Goal: Find specific page/section: Find specific page/section

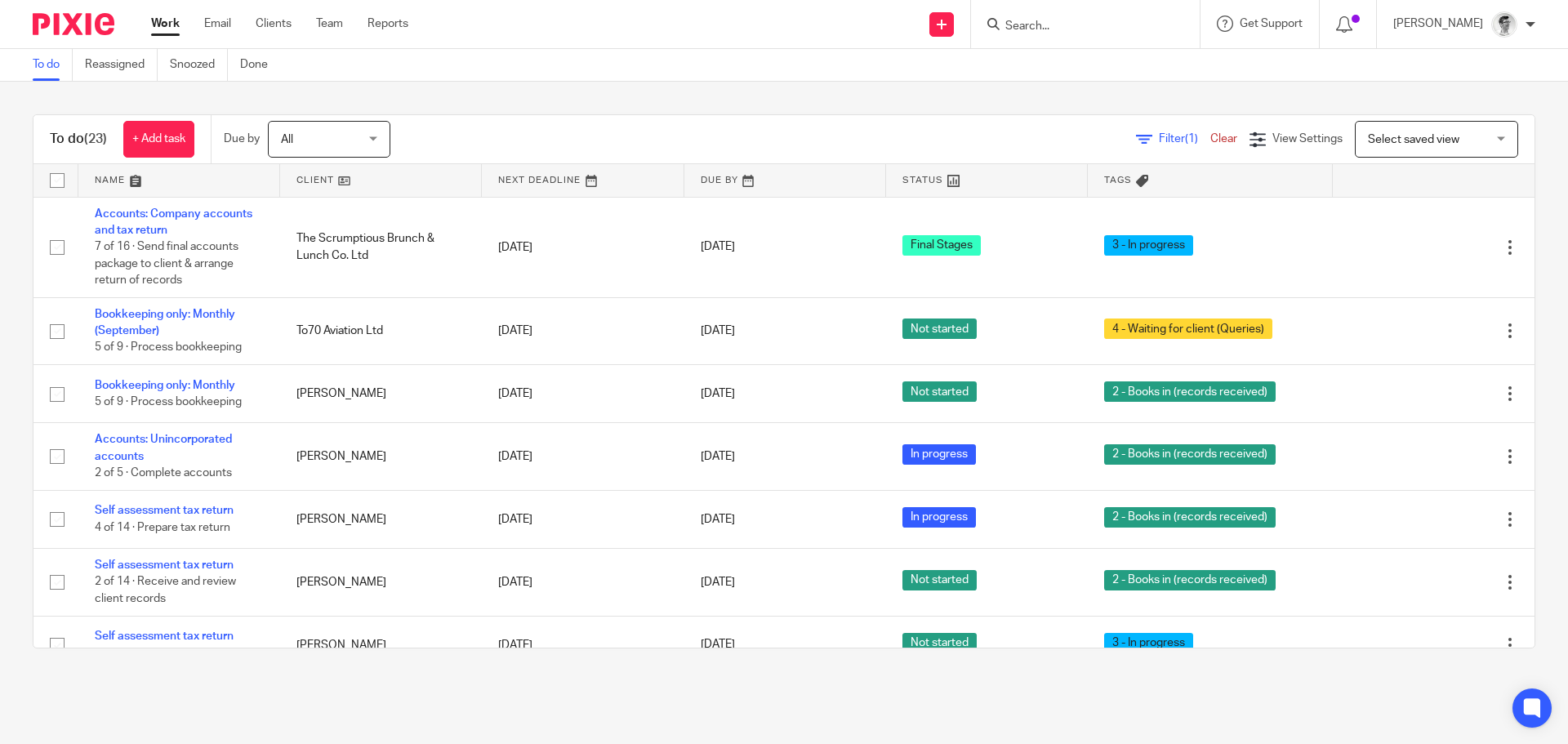
click at [1123, 27] on input "Search" at bounding box center [1077, 26] width 147 height 15
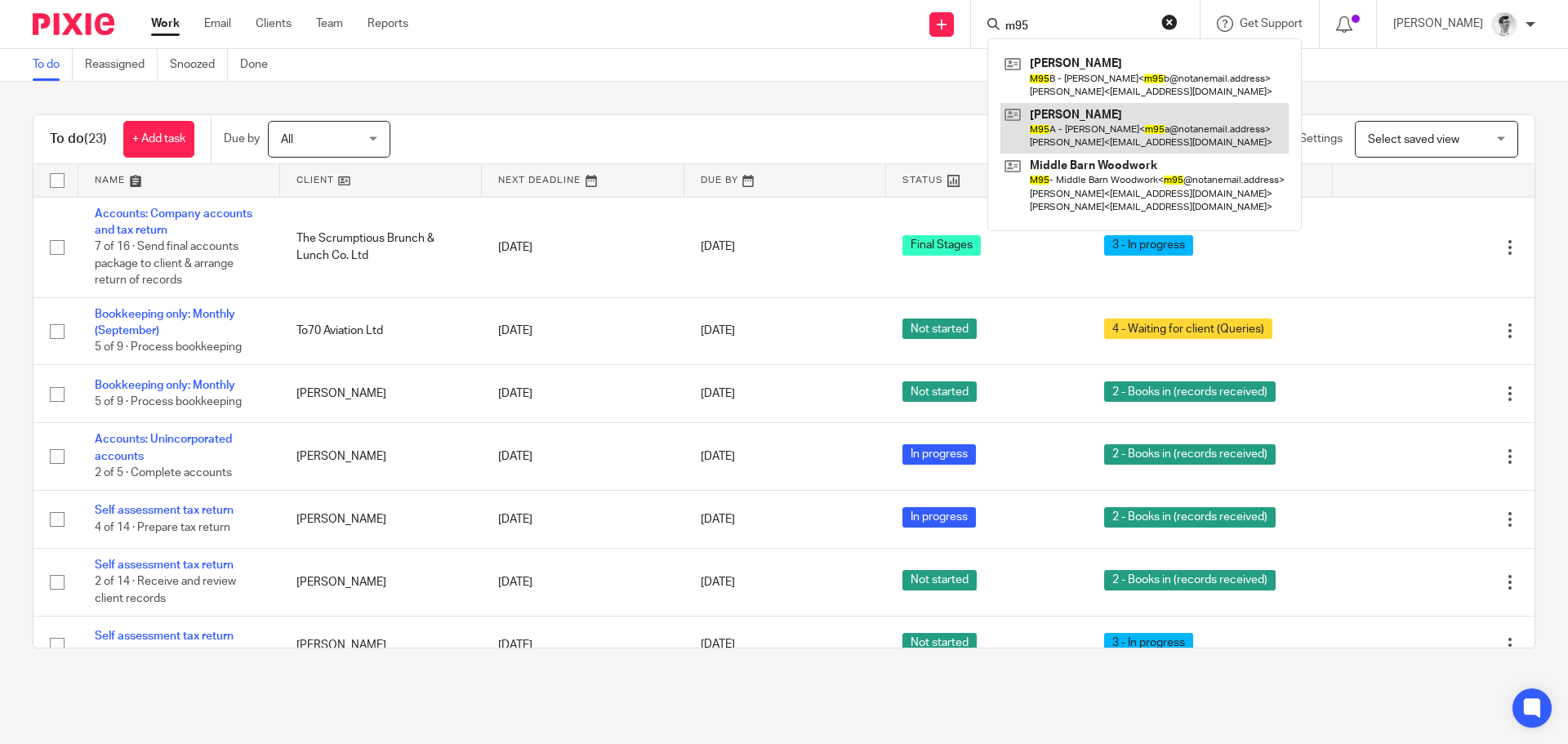
type input "m95"
click at [1116, 132] on link at bounding box center [1144, 128] width 288 height 51
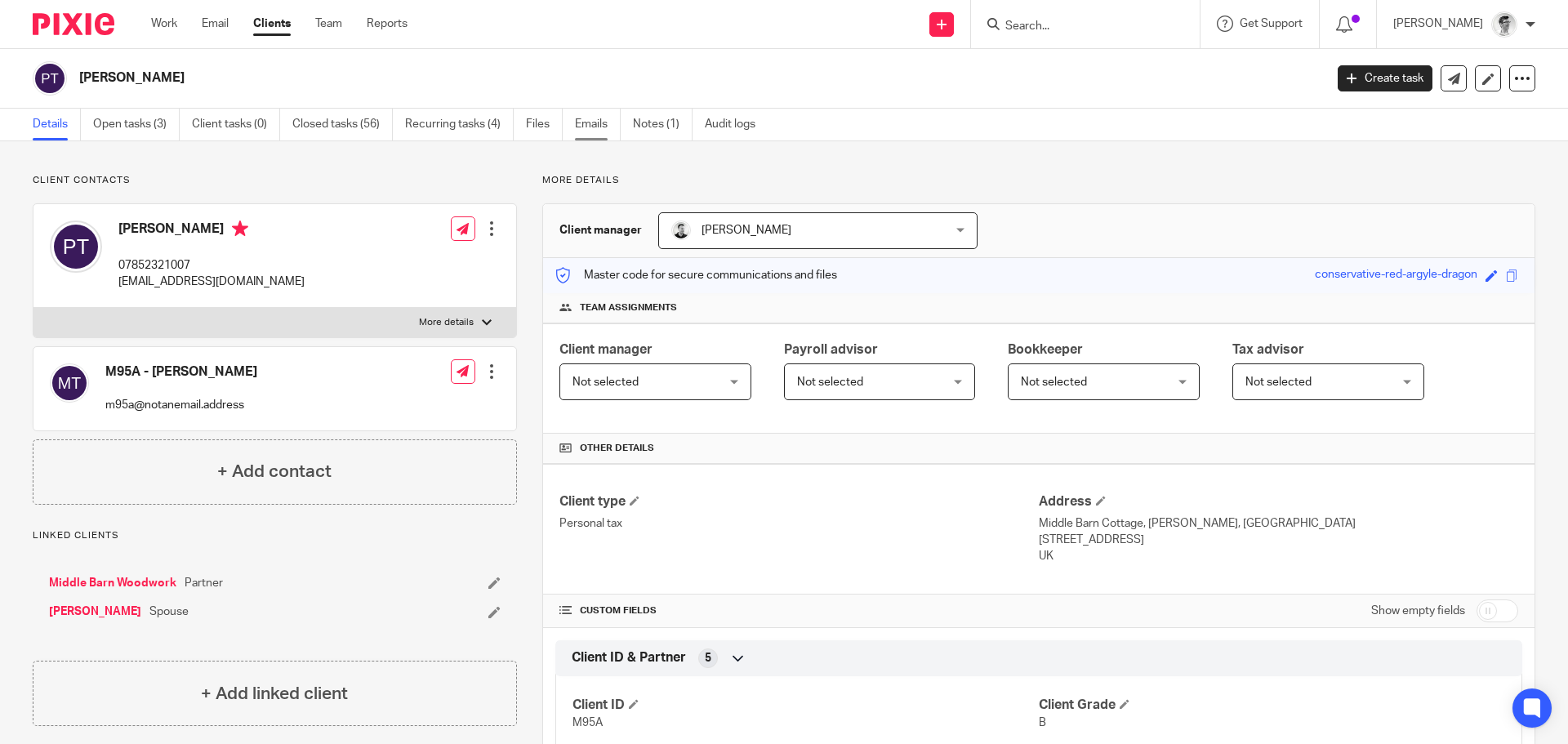
click at [611, 125] on link "Emails" at bounding box center [598, 124] width 46 height 32
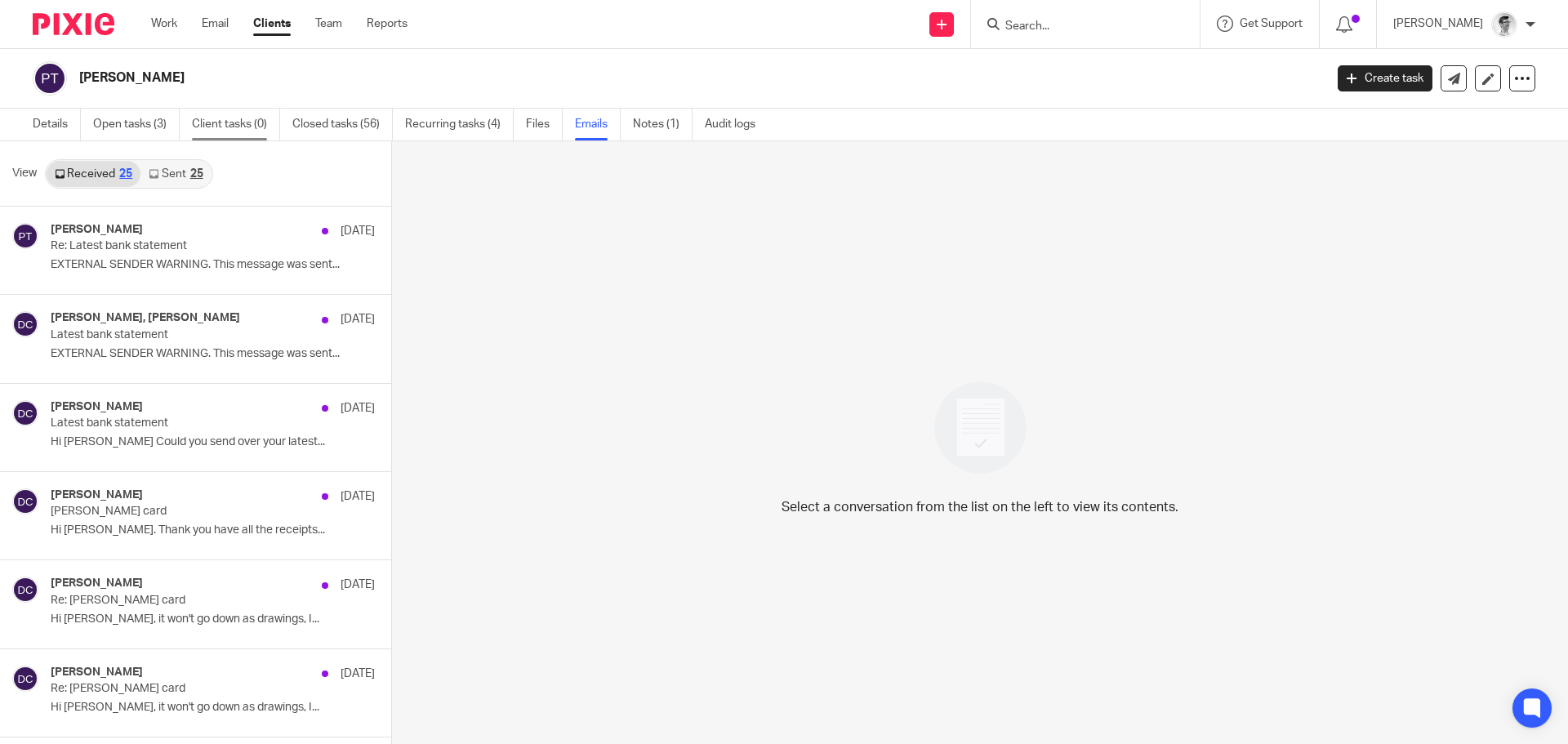
drag, startPoint x: 44, startPoint y: 125, endPoint x: 251, endPoint y: 127, distance: 207.0
click at [45, 125] on link "Details" at bounding box center [56, 124] width 48 height 32
